Goal: Task Accomplishment & Management: Use online tool/utility

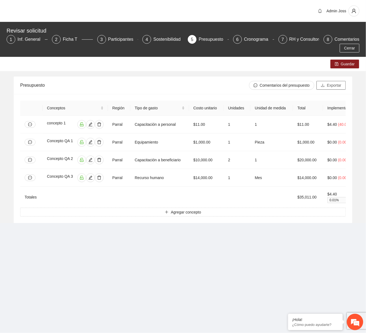
click at [324, 86] on button "Exportar" at bounding box center [330, 85] width 29 height 9
click at [356, 8] on button "button" at bounding box center [353, 10] width 11 height 11
click at [331, 83] on span "Exportar" at bounding box center [334, 85] width 14 height 6
click at [349, 51] on button "Cerrar" at bounding box center [349, 48] width 20 height 9
